Goal: Task Accomplishment & Management: Use online tool/utility

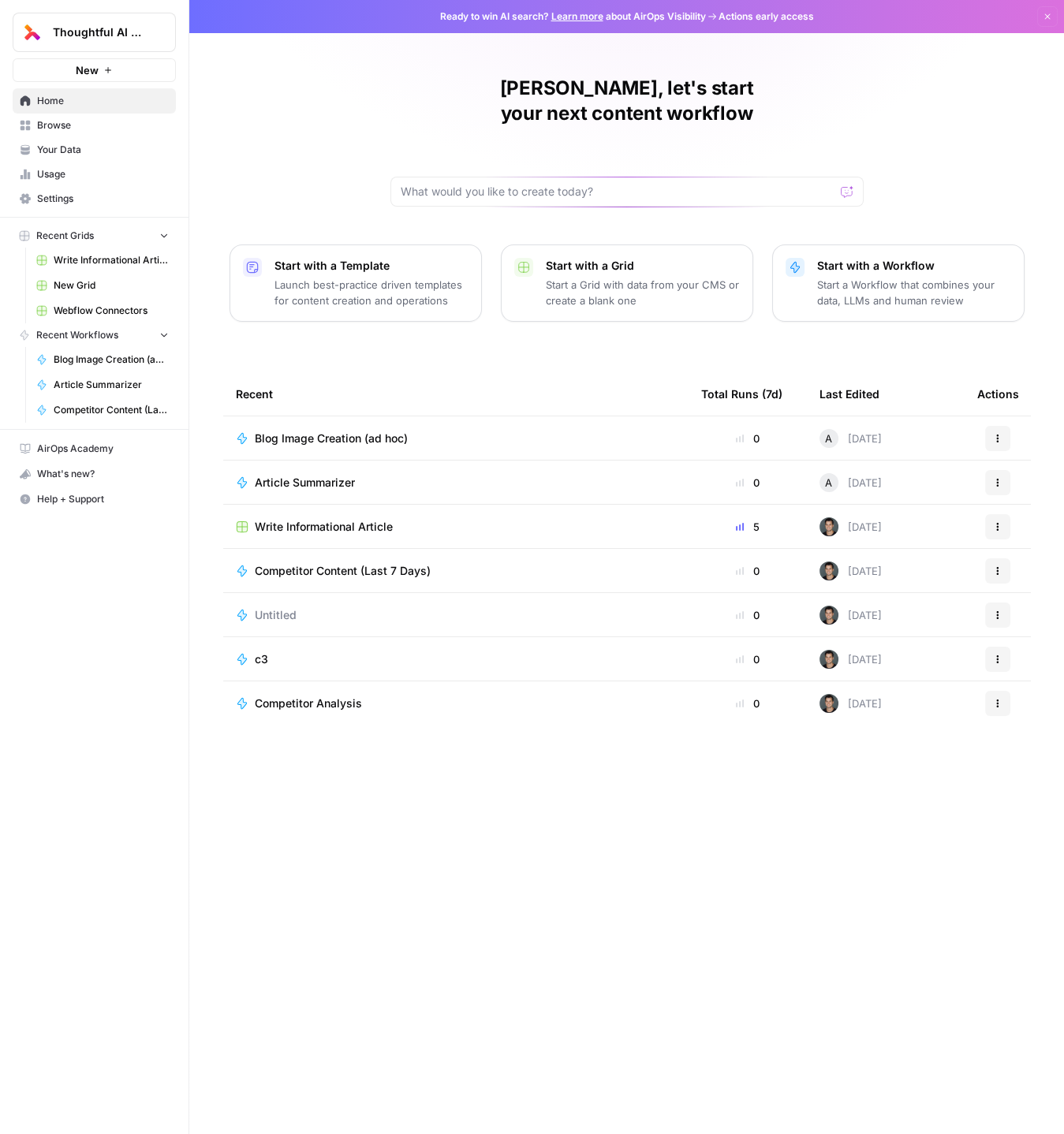
click at [334, 431] on span "Blog Image Creation (ad hoc)" at bounding box center [331, 438] width 153 height 16
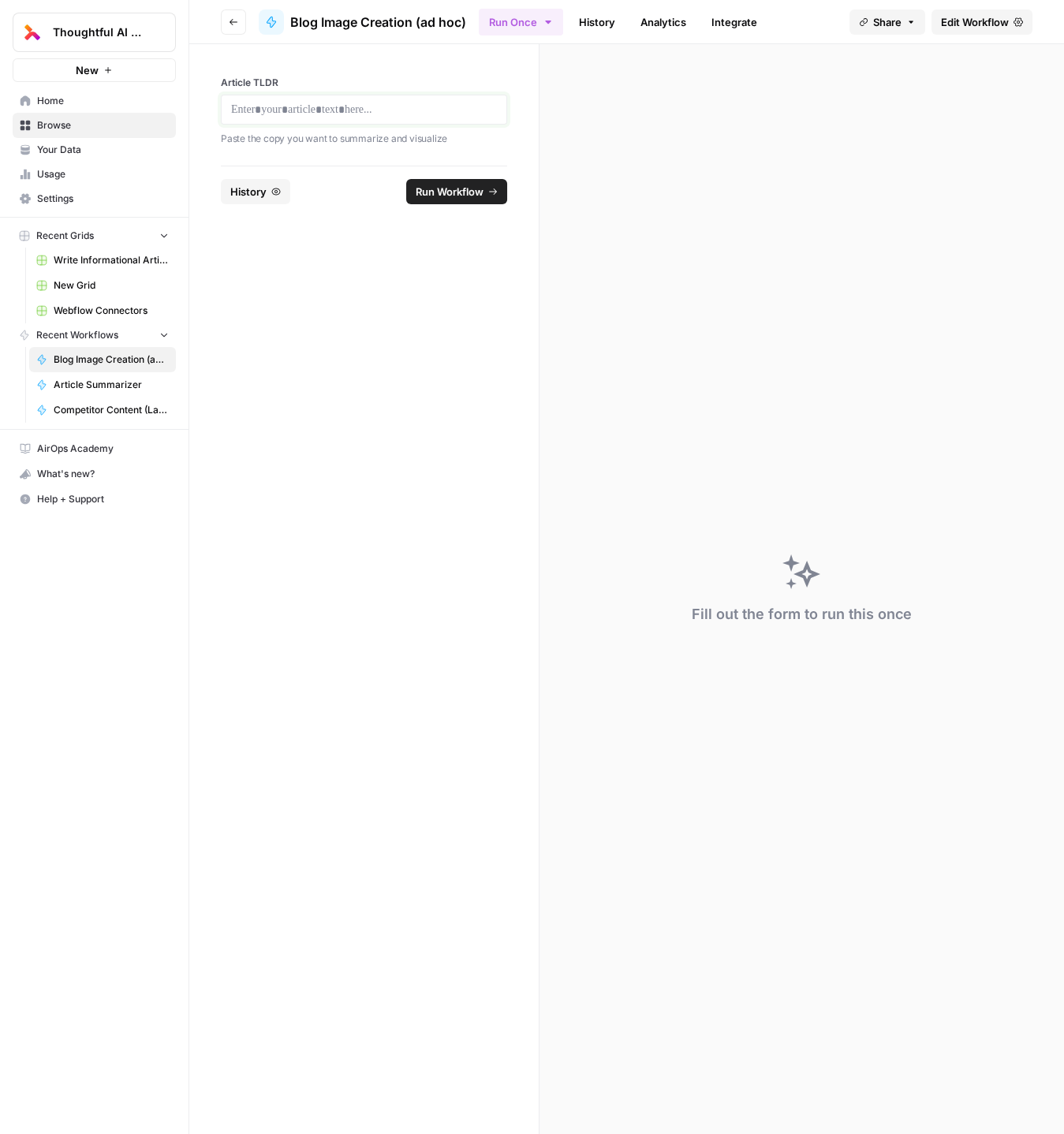
click at [286, 108] on p at bounding box center [363, 109] width 266 height 16
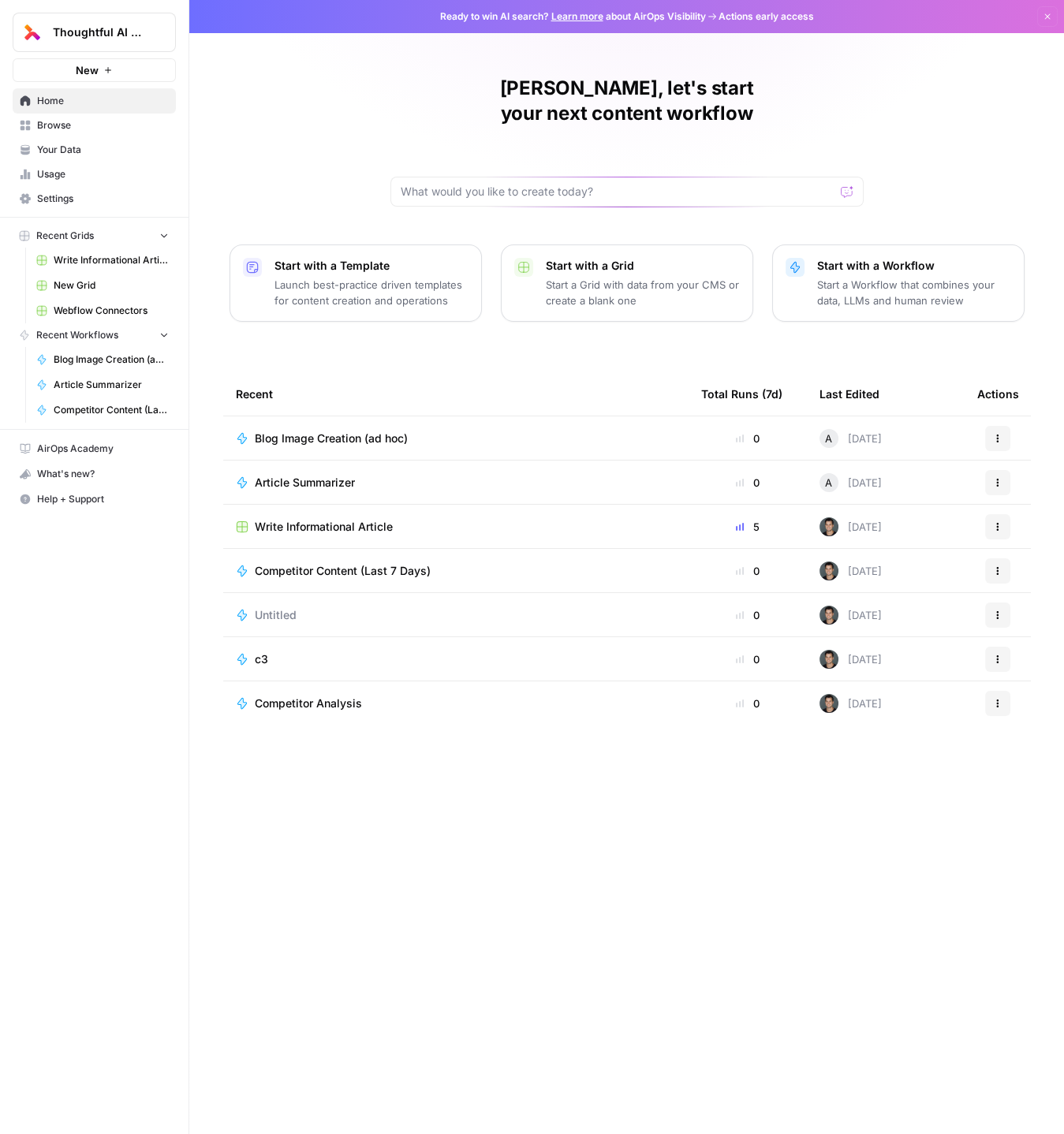
click at [329, 431] on span "Blog Image Creation (ad hoc)" at bounding box center [331, 438] width 153 height 16
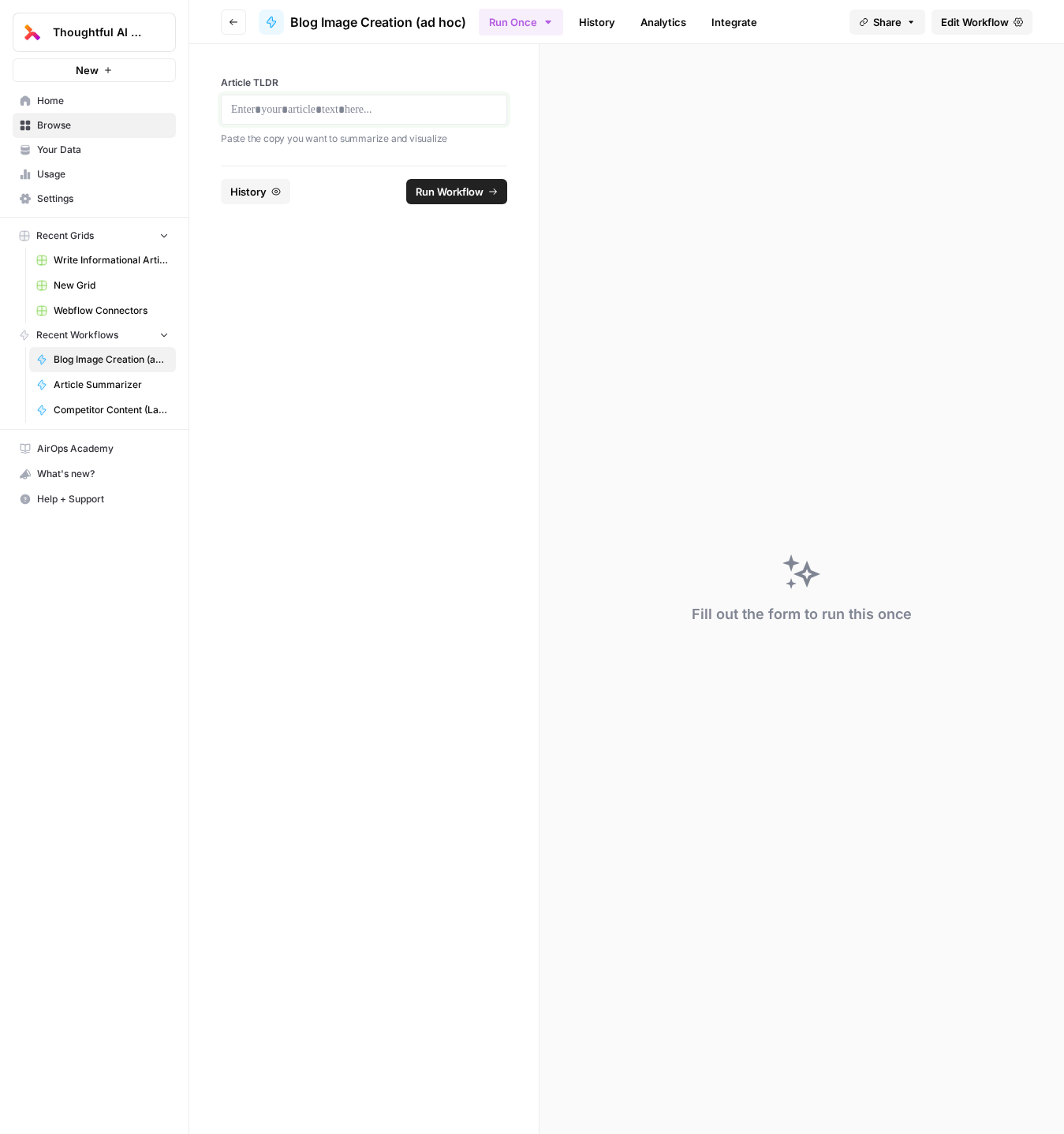
click at [320, 106] on p at bounding box center [363, 109] width 266 height 16
click at [459, 195] on span "Run Workflow" at bounding box center [450, 191] width 68 height 16
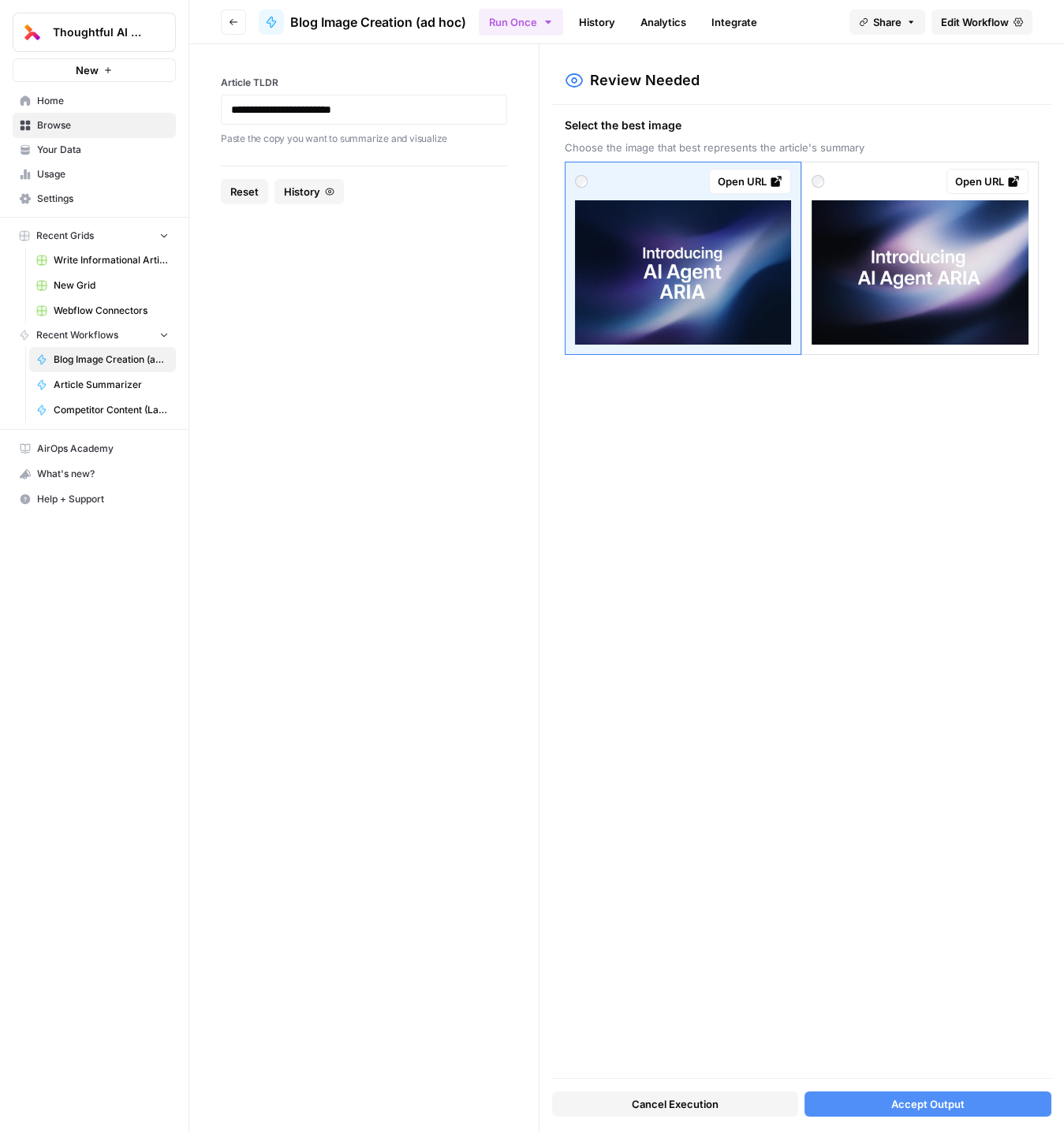
click at [616, 177] on div "Open URL" at bounding box center [987, 181] width 65 height 16
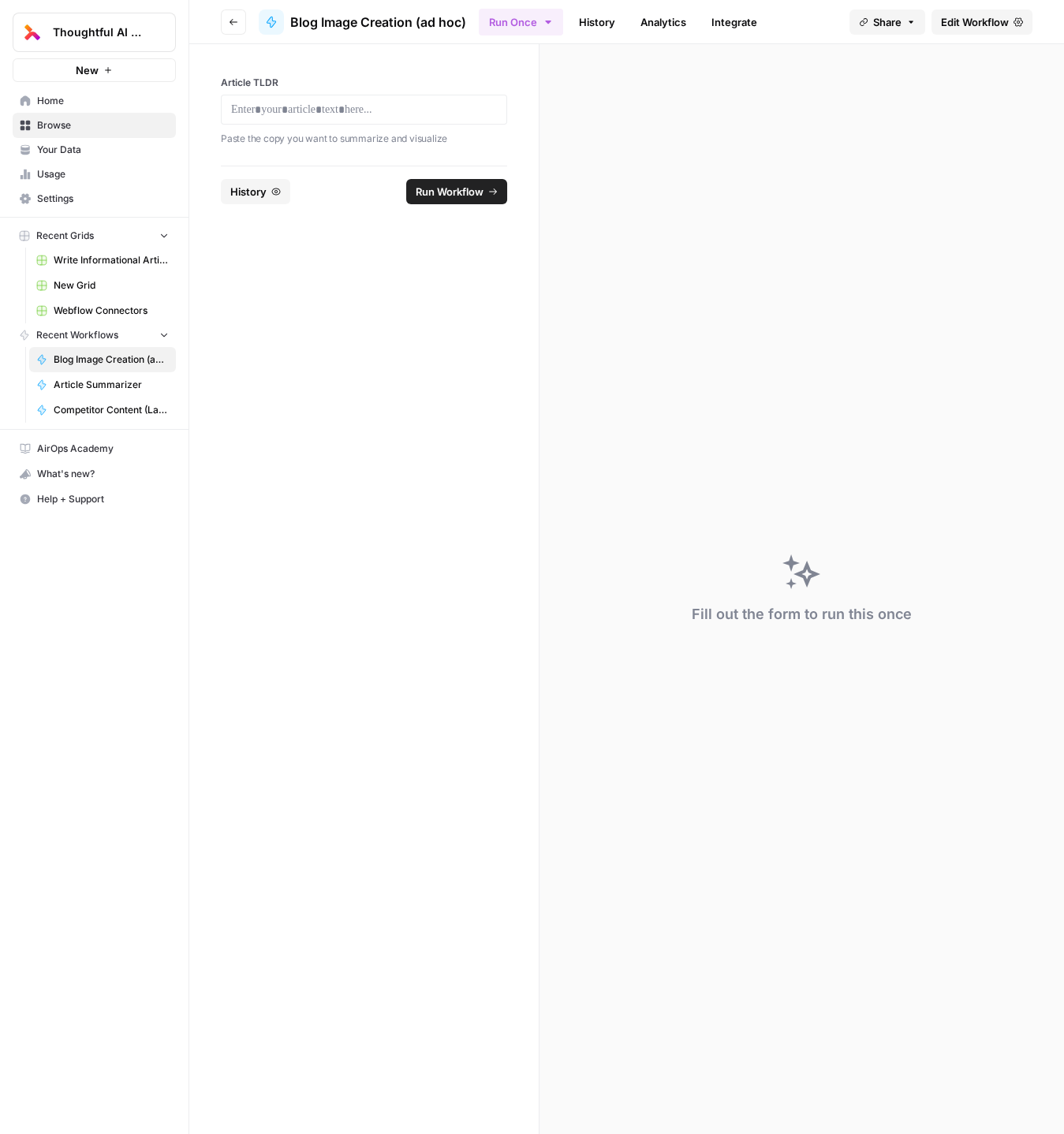
click at [85, 260] on span "Write Informational Article" at bounding box center [111, 261] width 115 height 15
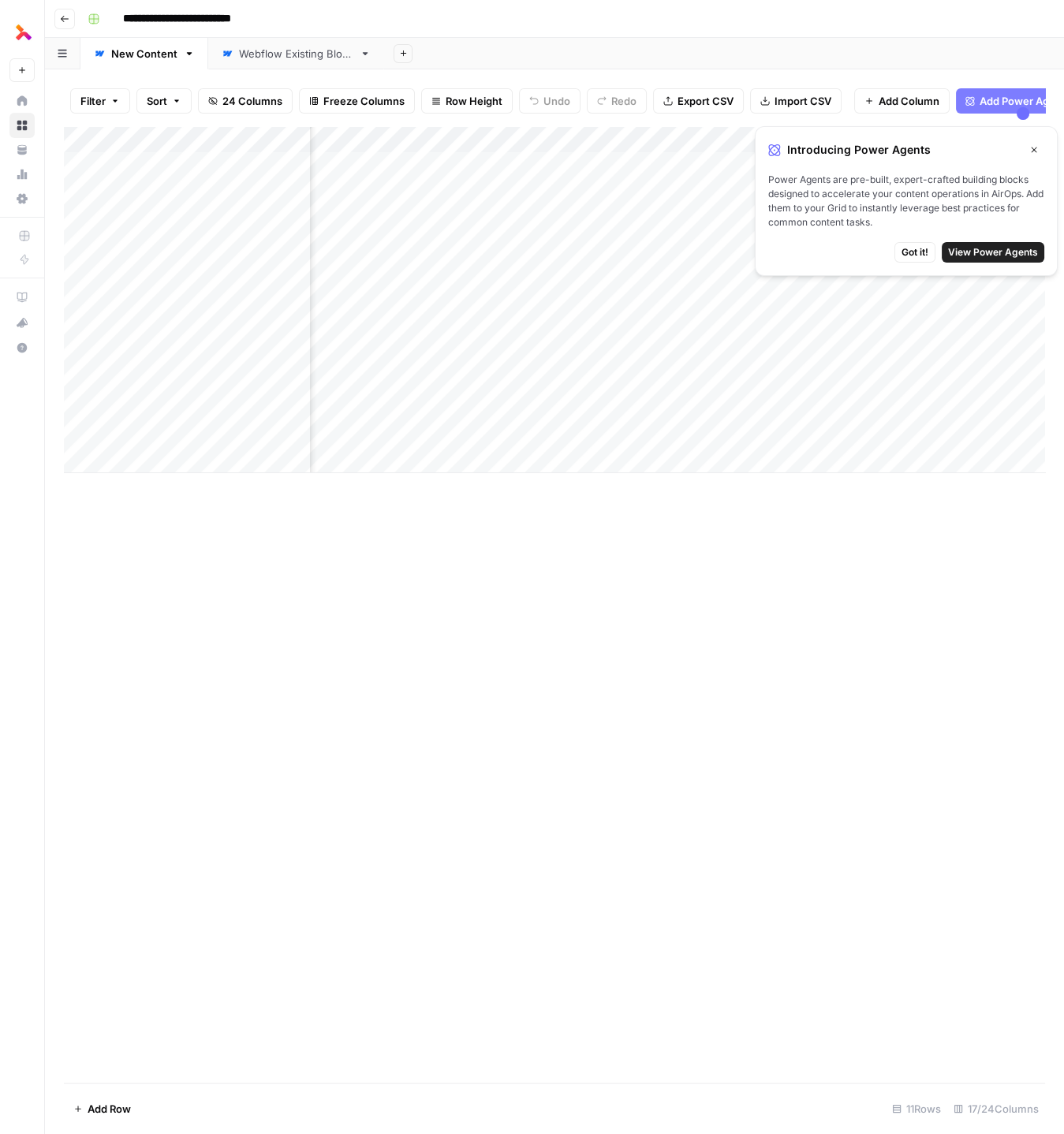
scroll to position [0, 2148]
click at [579, 275] on div "Add Column" at bounding box center [554, 299] width 981 height 347
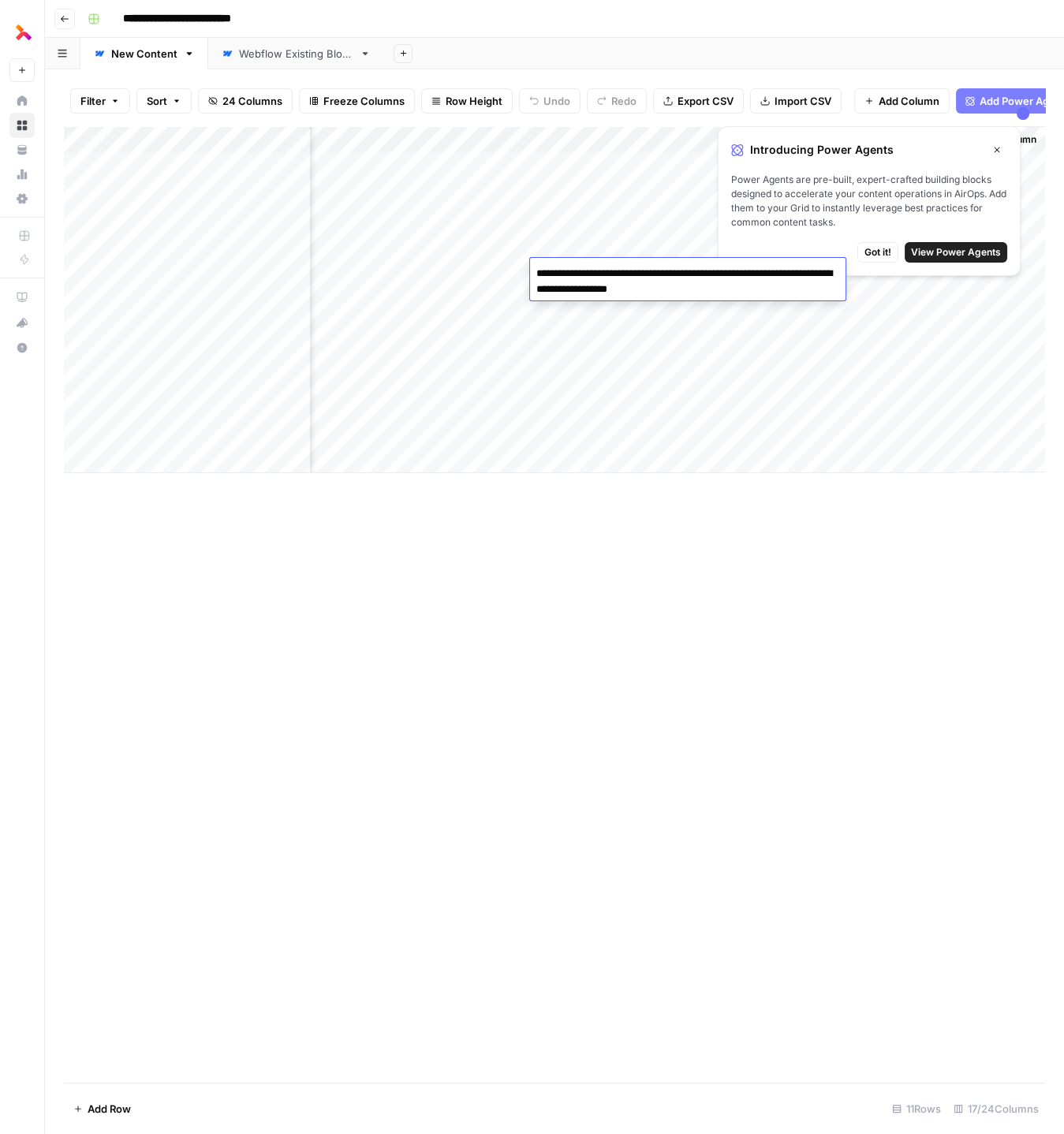
click at [287, 530] on div "Add Column" at bounding box center [554, 604] width 981 height 957
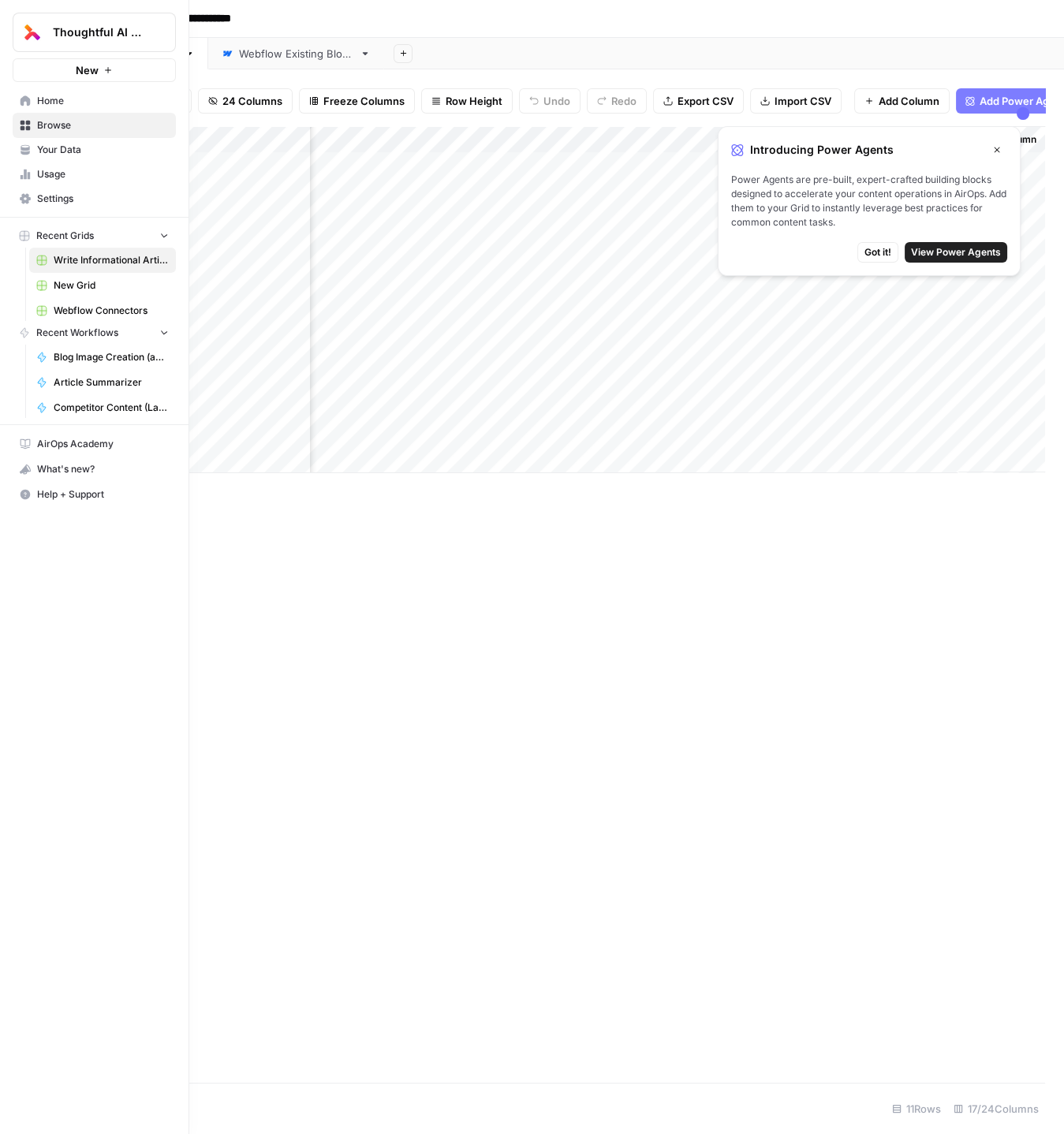
click at [69, 20] on button "Thoughtful AI Content Engine" at bounding box center [94, 32] width 163 height 39
click at [96, 358] on span "Blog Image Creation (ad hoc)" at bounding box center [111, 359] width 115 height 15
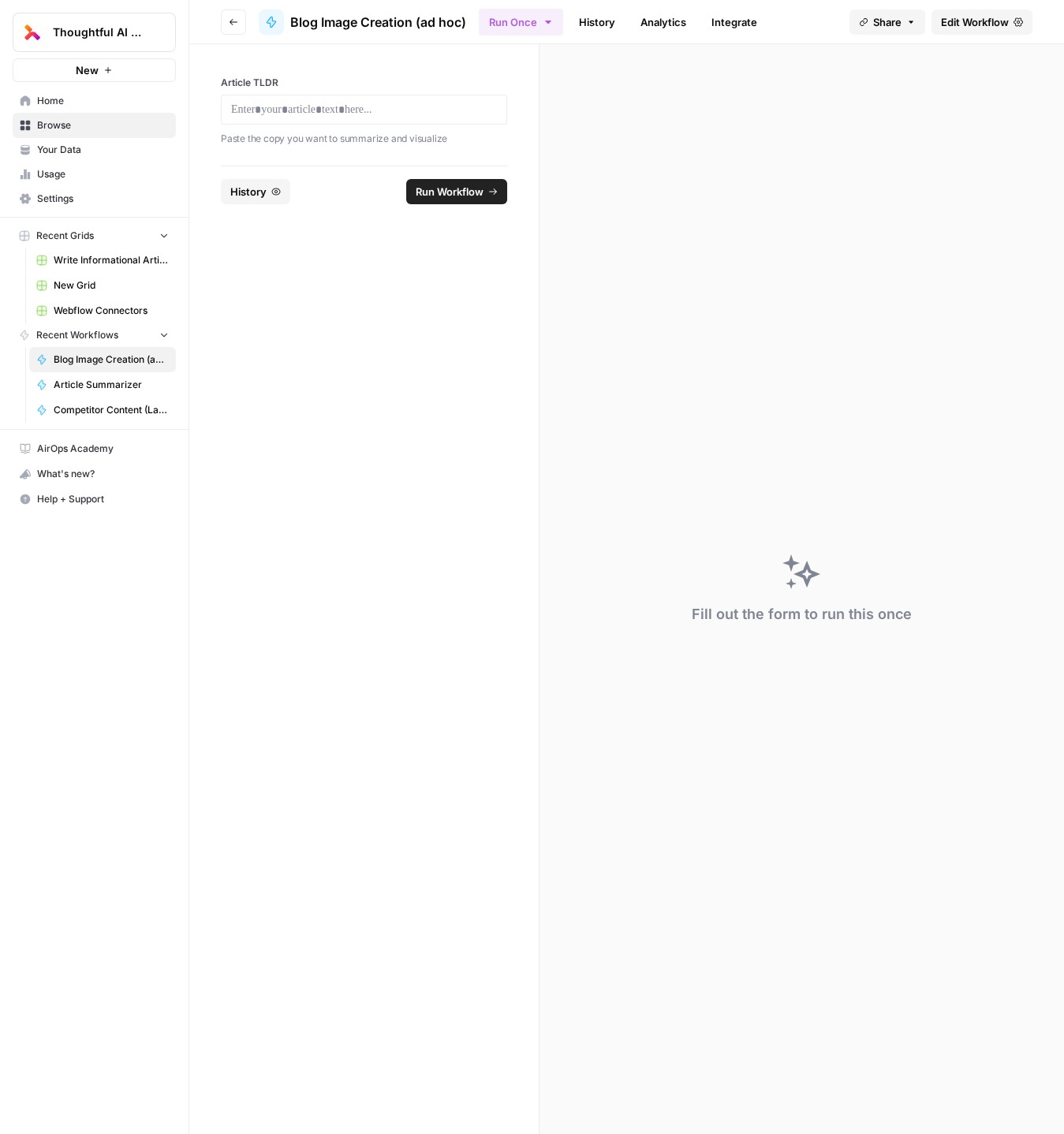
click at [256, 209] on footer "History Run Workflow" at bounding box center [364, 192] width 287 height 51
click at [254, 195] on span "History" at bounding box center [248, 191] width 37 height 16
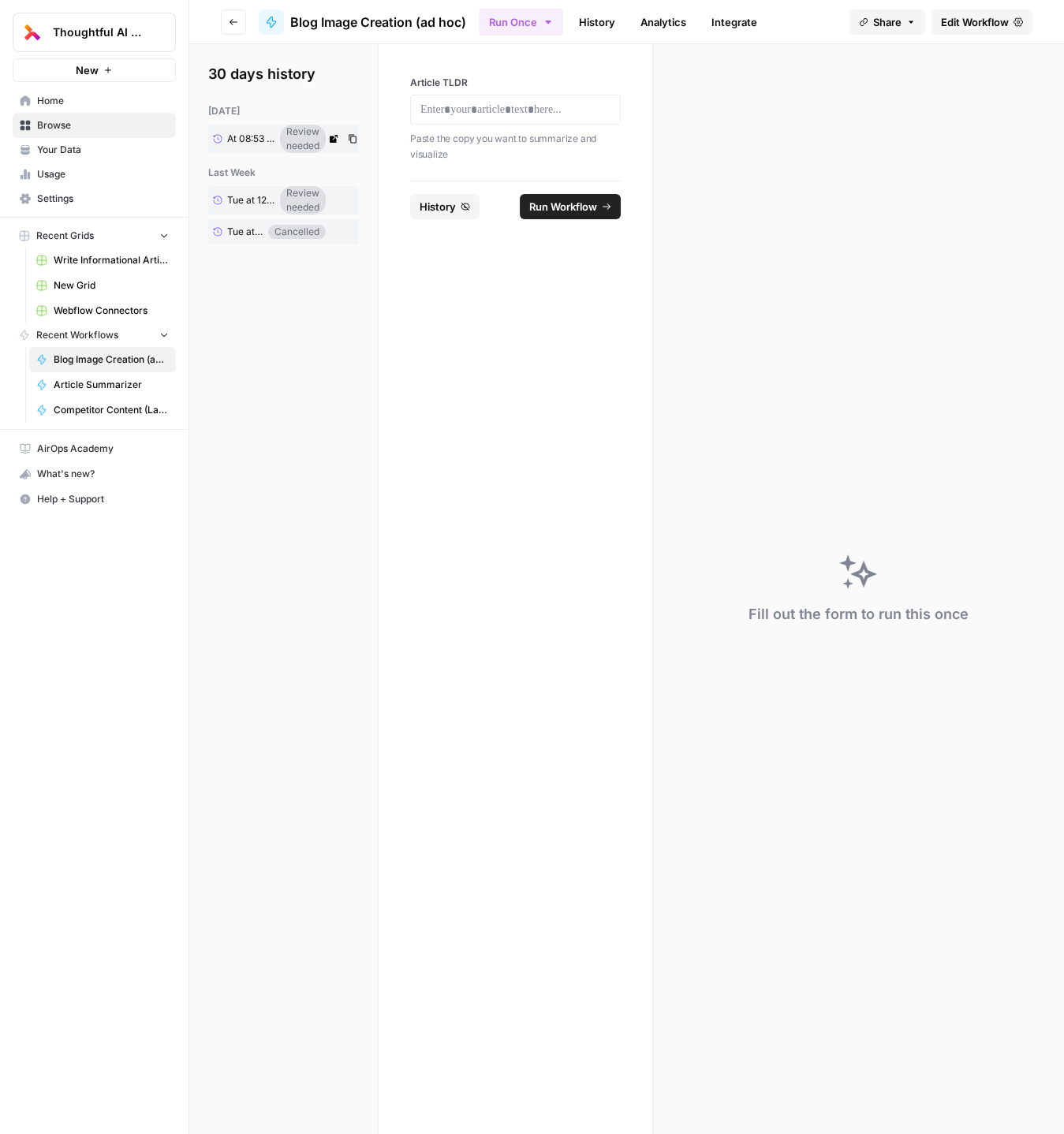
click at [259, 133] on span "At 08:53 AM" at bounding box center [251, 139] width 48 height 15
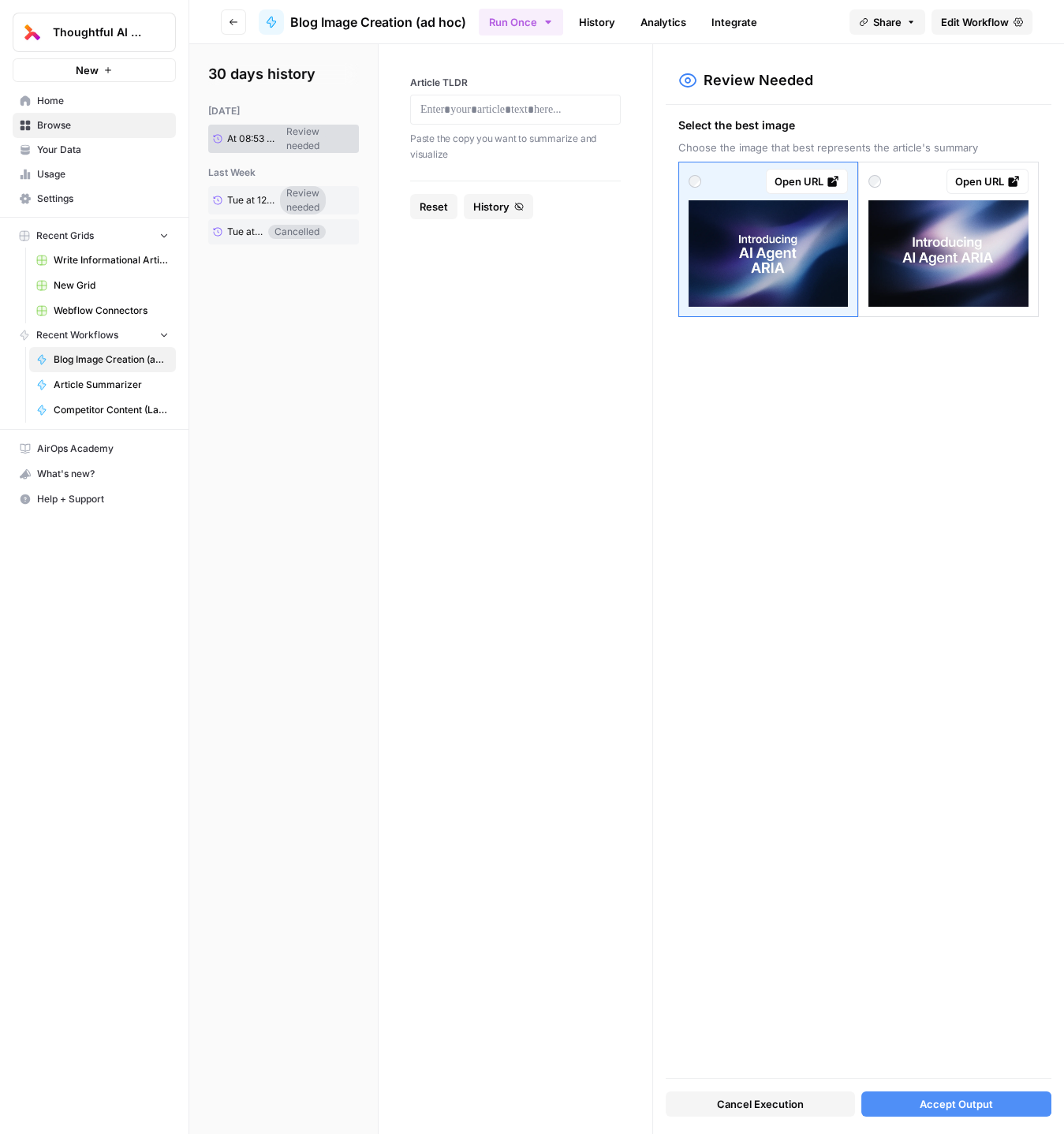
click at [562, 504] on form "Article TLDR Paste the copy you want to summarize and visualize Reset History" at bounding box center [516, 588] width 275 height 1090
